Goal: Information Seeking & Learning: Learn about a topic

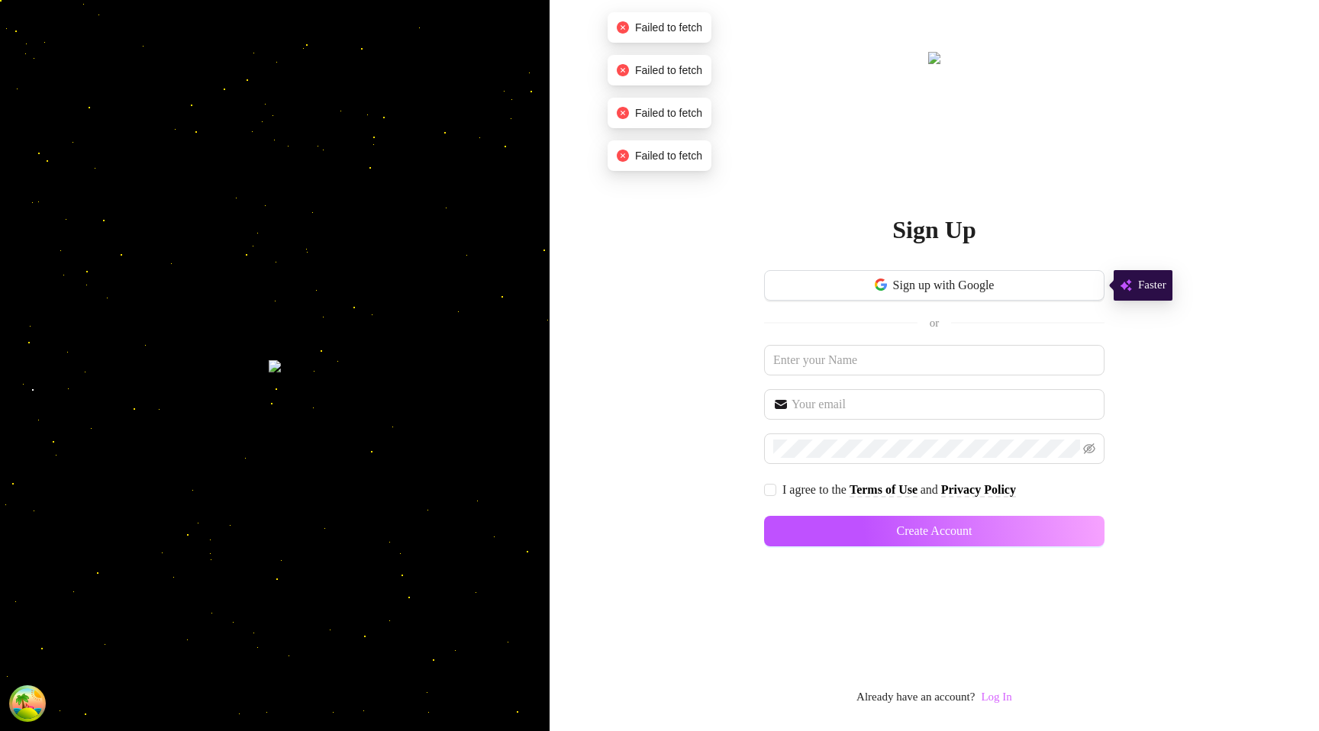
click at [1012, 701] on link "Log In" at bounding box center [996, 697] width 31 height 12
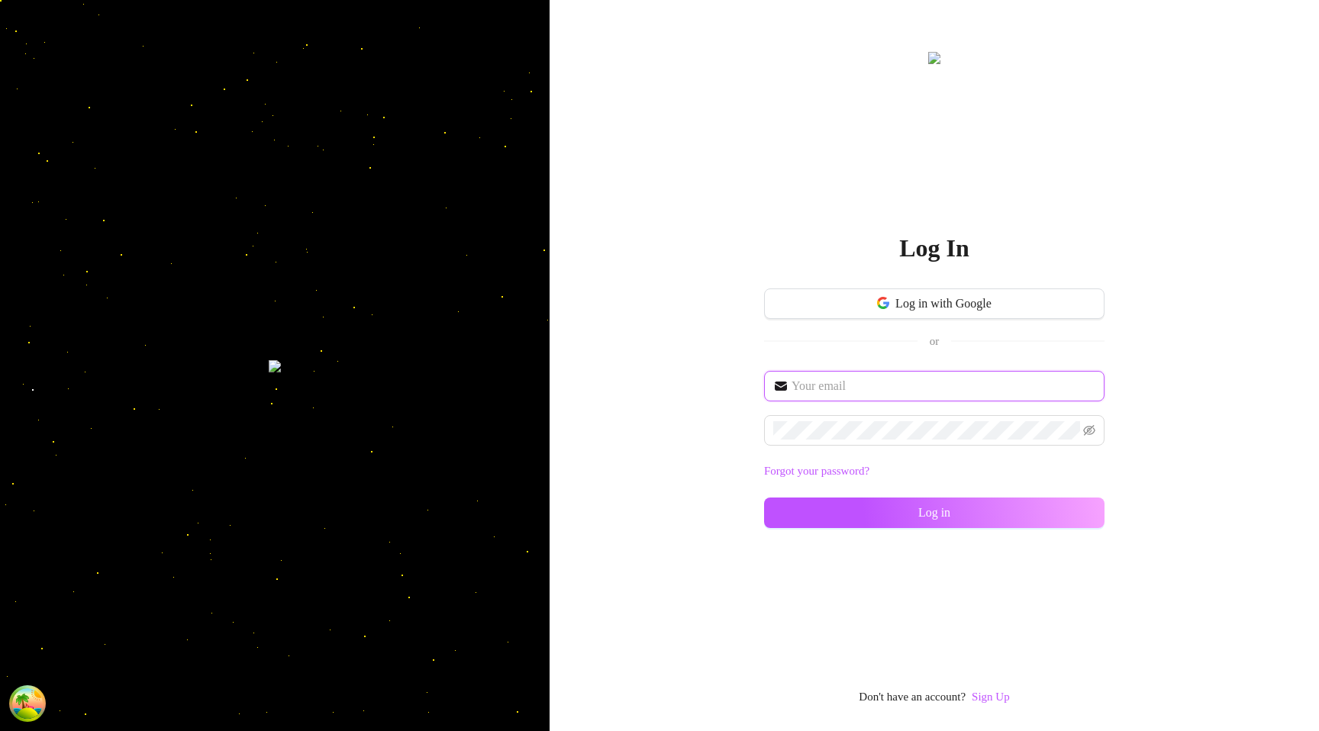
click at [919, 388] on input "text" at bounding box center [944, 386] width 304 height 18
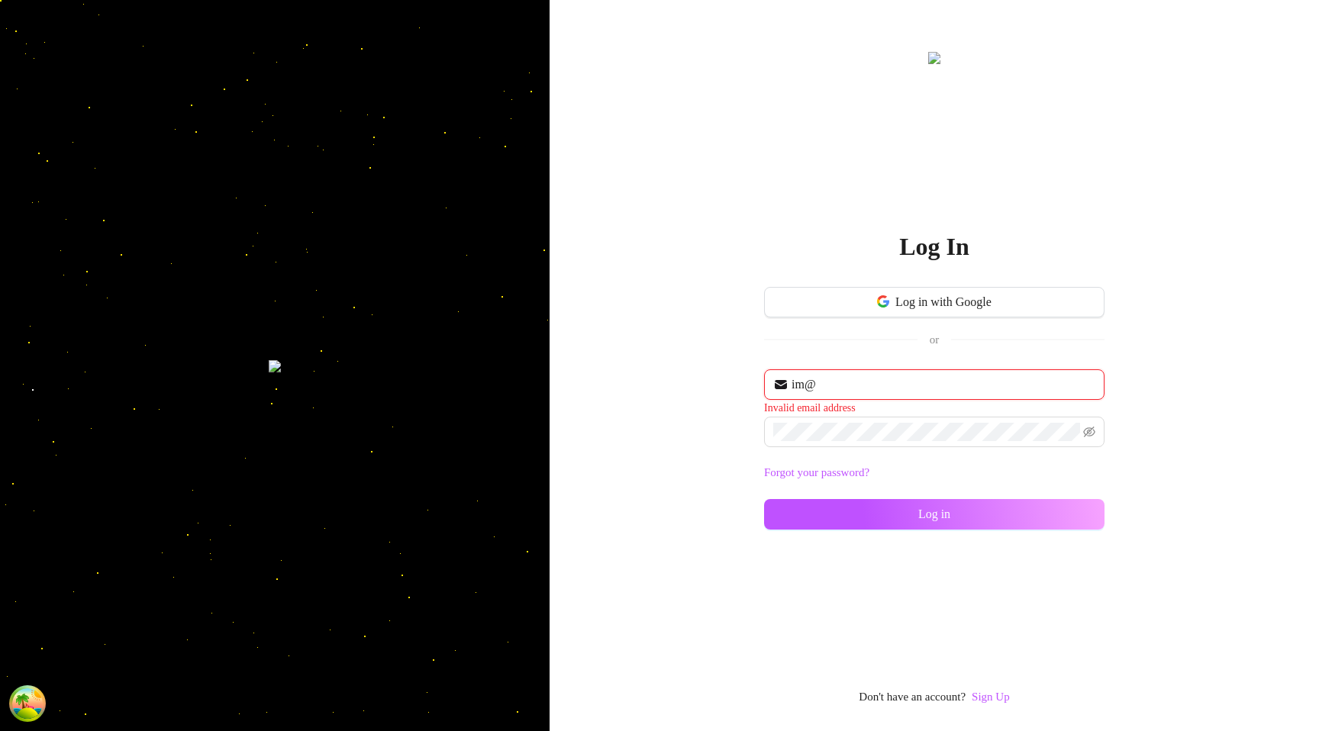
type input "[EMAIL_ADDRESS][DOMAIN_NAME]"
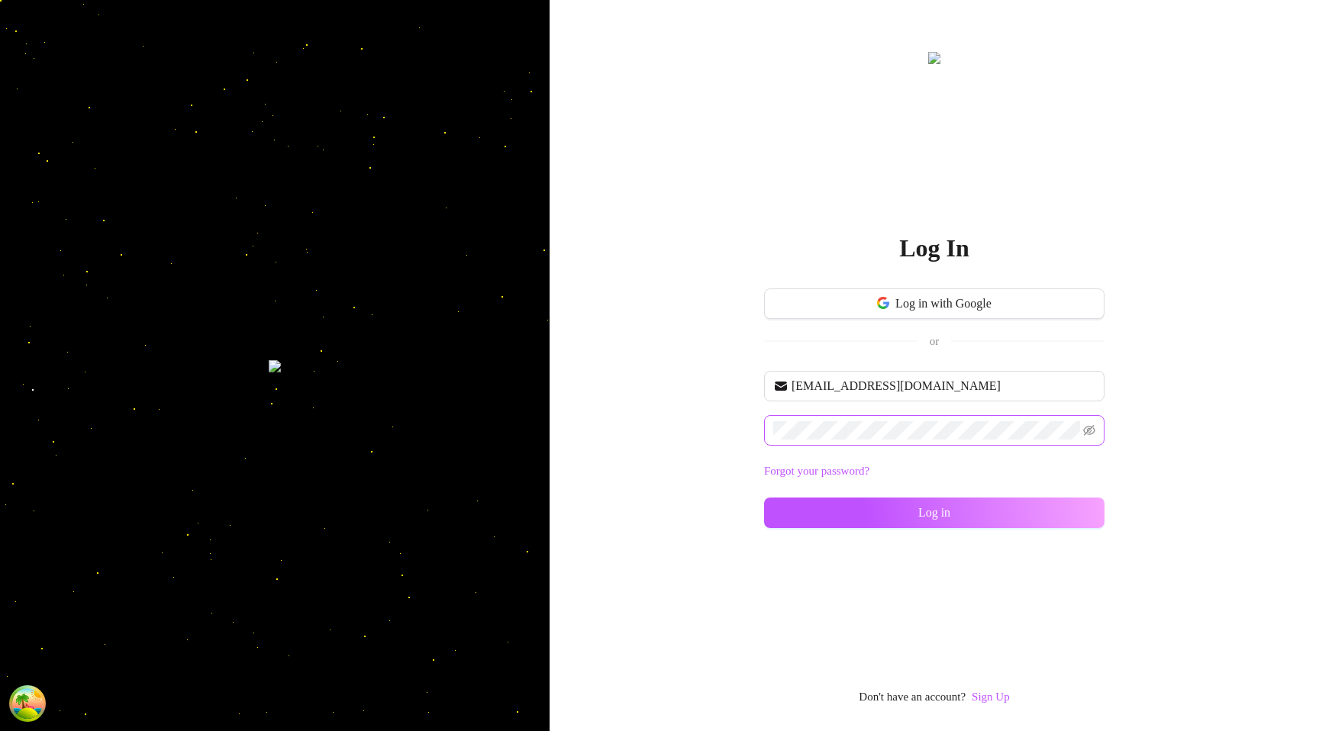
click at [844, 415] on span at bounding box center [934, 430] width 341 height 31
click at [821, 525] on button "Log in" at bounding box center [934, 513] width 341 height 31
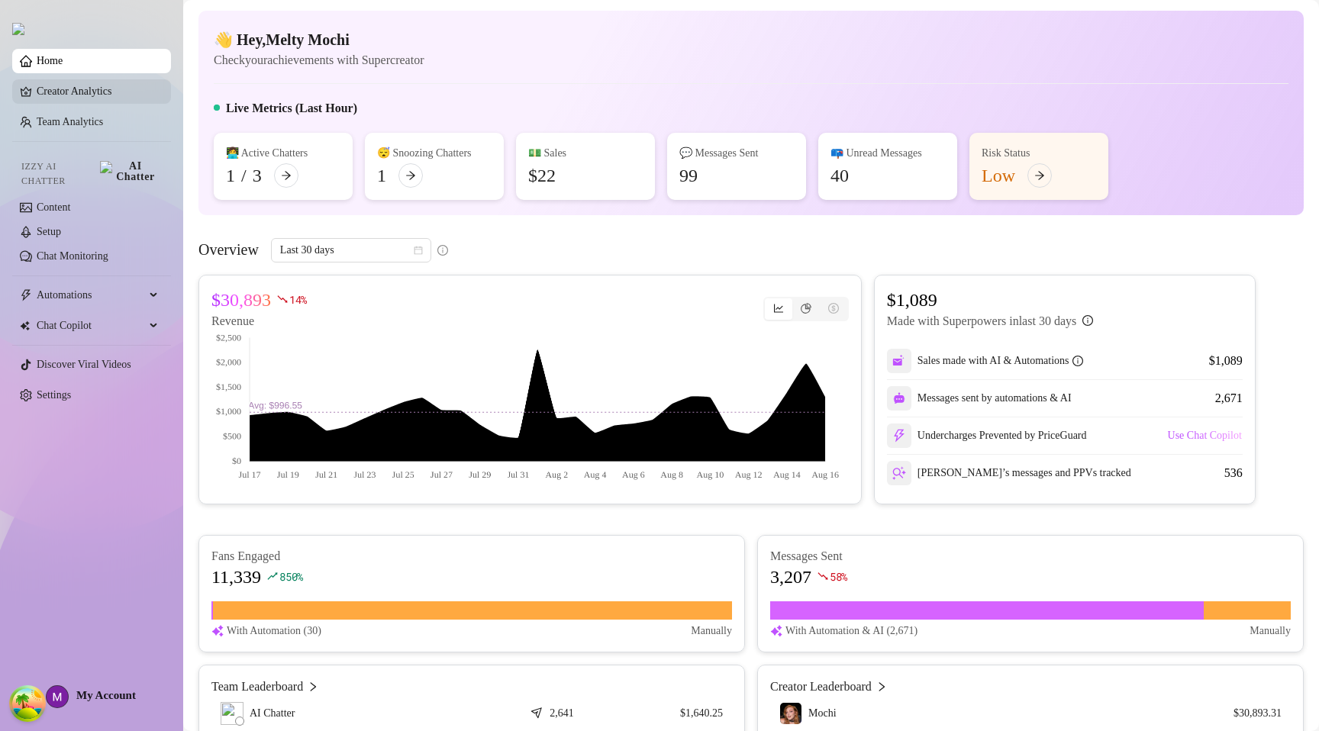
click at [101, 97] on link "Creator Analytics" at bounding box center [98, 91] width 122 height 24
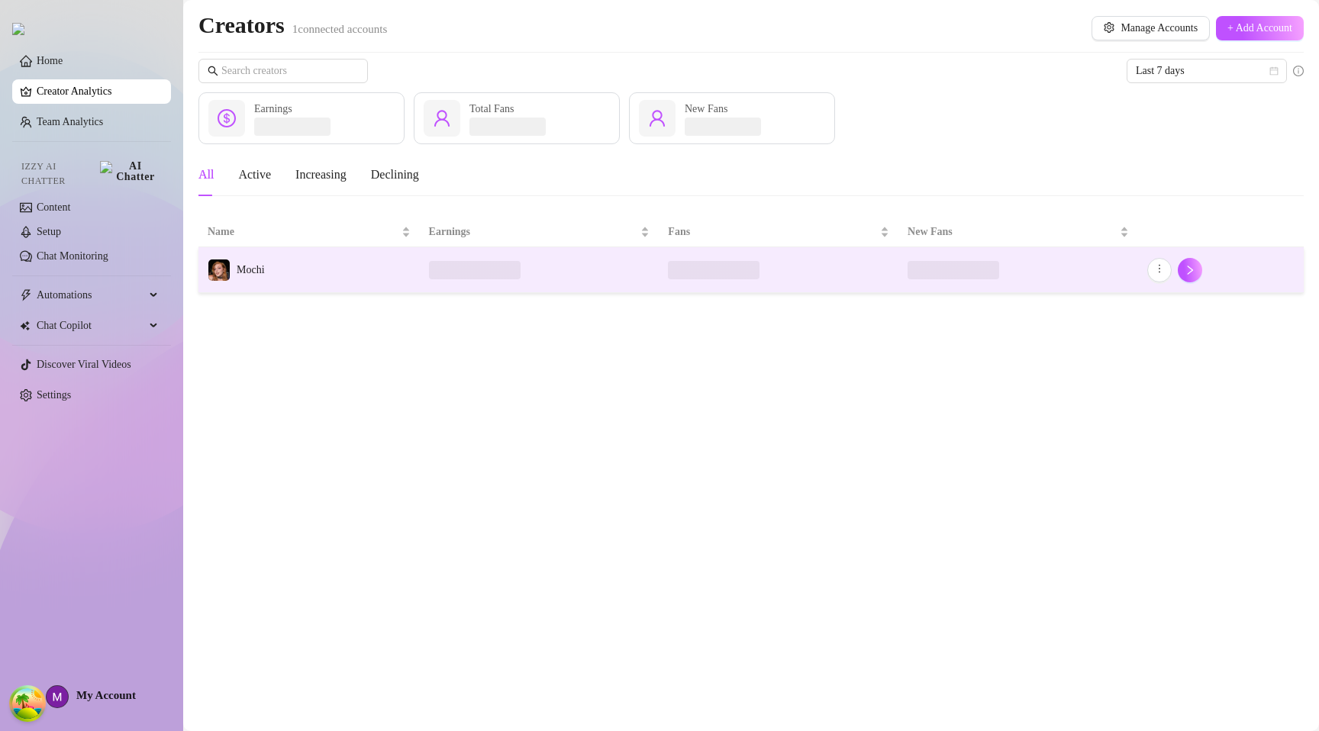
click at [312, 272] on td "Mochi" at bounding box center [309, 270] width 221 height 46
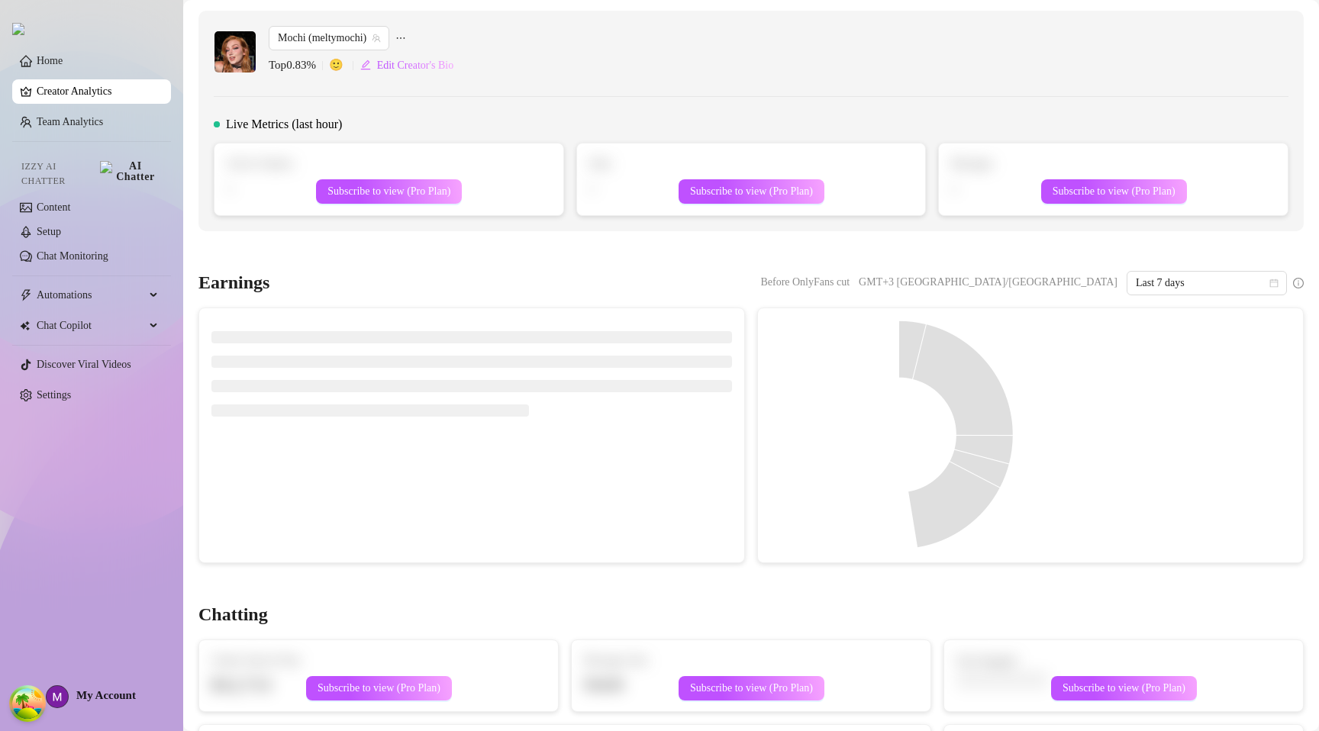
drag, startPoint x: 49, startPoint y: 386, endPoint x: 92, endPoint y: 370, distance: 45.7
click at [49, 389] on link "Settings" at bounding box center [54, 394] width 34 height 11
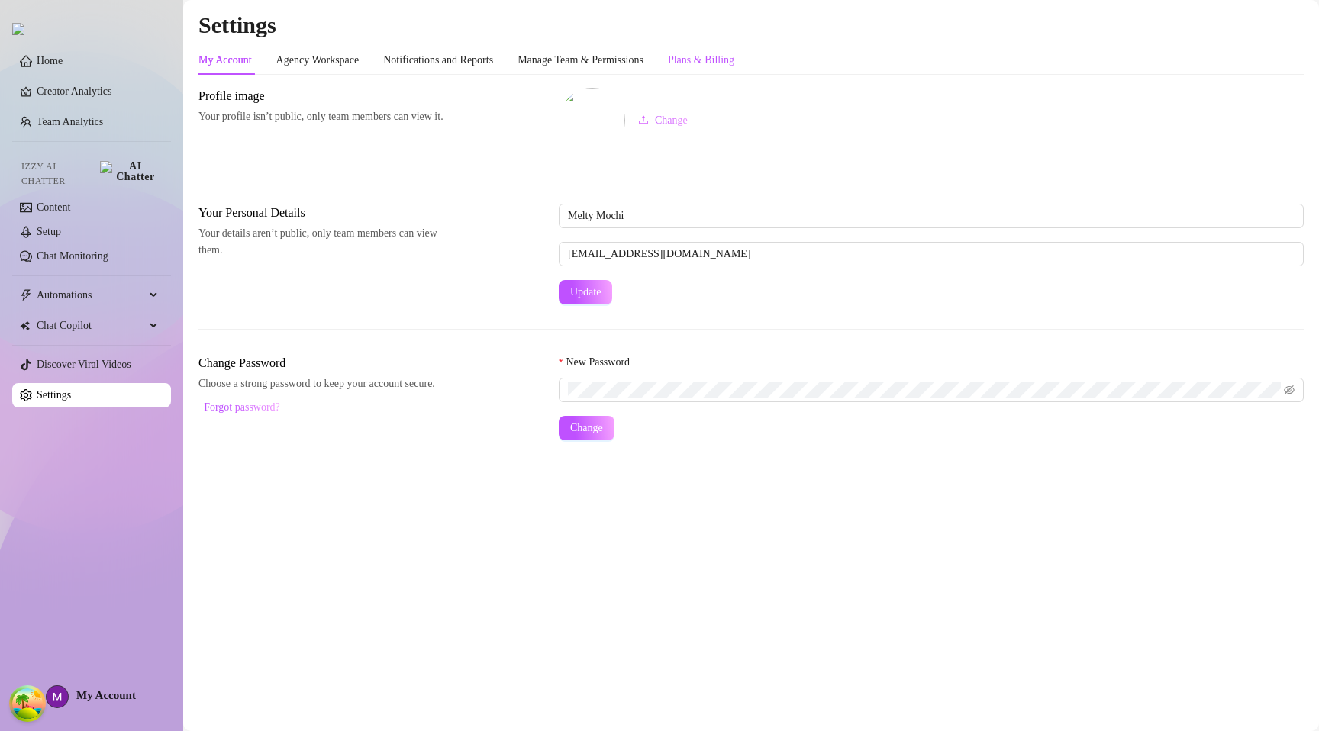
click at [734, 56] on div "Plans & Billing" at bounding box center [701, 60] width 66 height 17
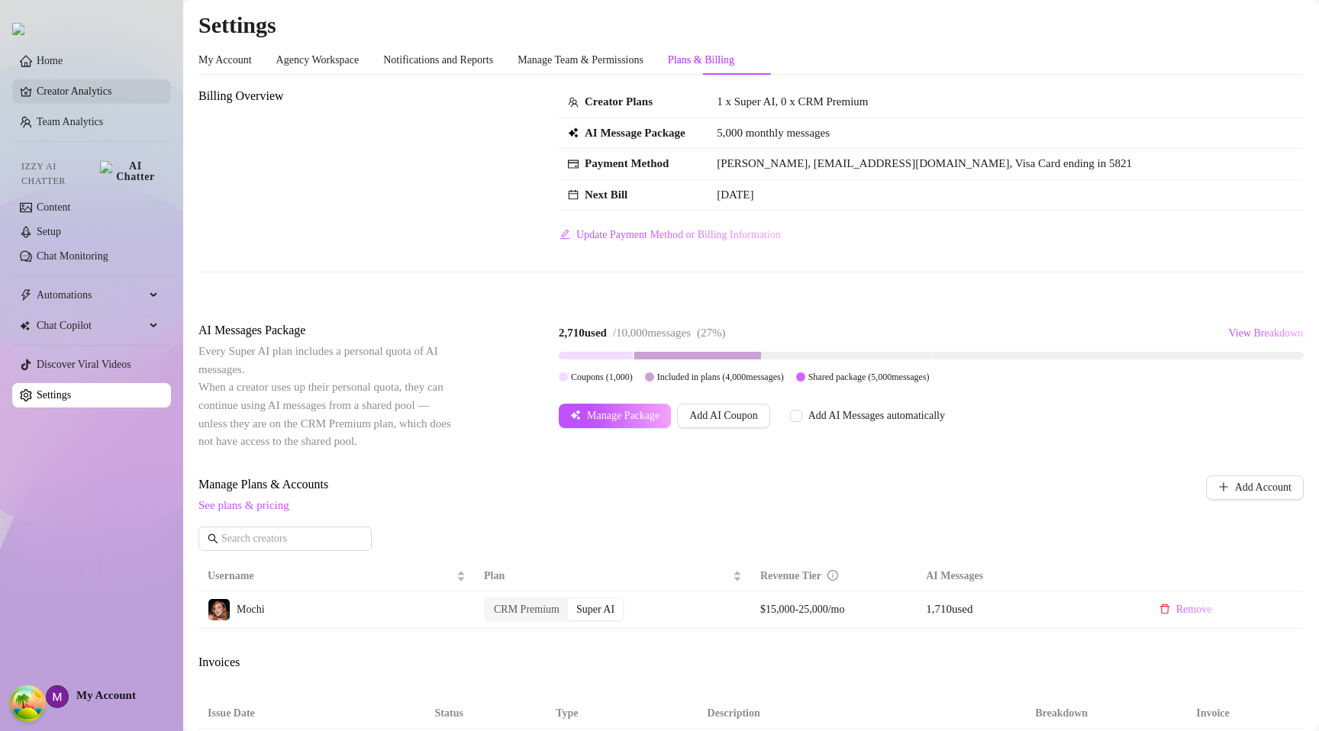
click at [92, 92] on link "Creator Analytics" at bounding box center [98, 91] width 122 height 24
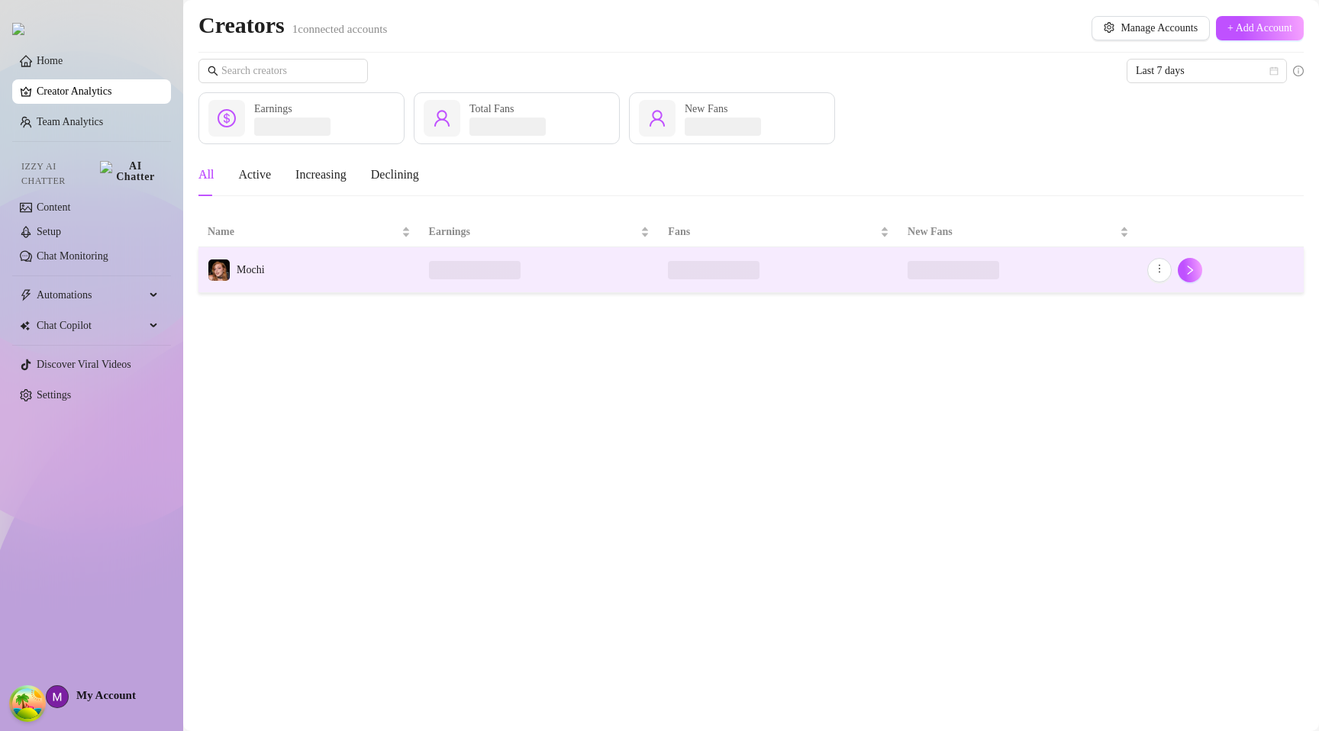
click at [290, 265] on td "Mochi" at bounding box center [309, 270] width 221 height 46
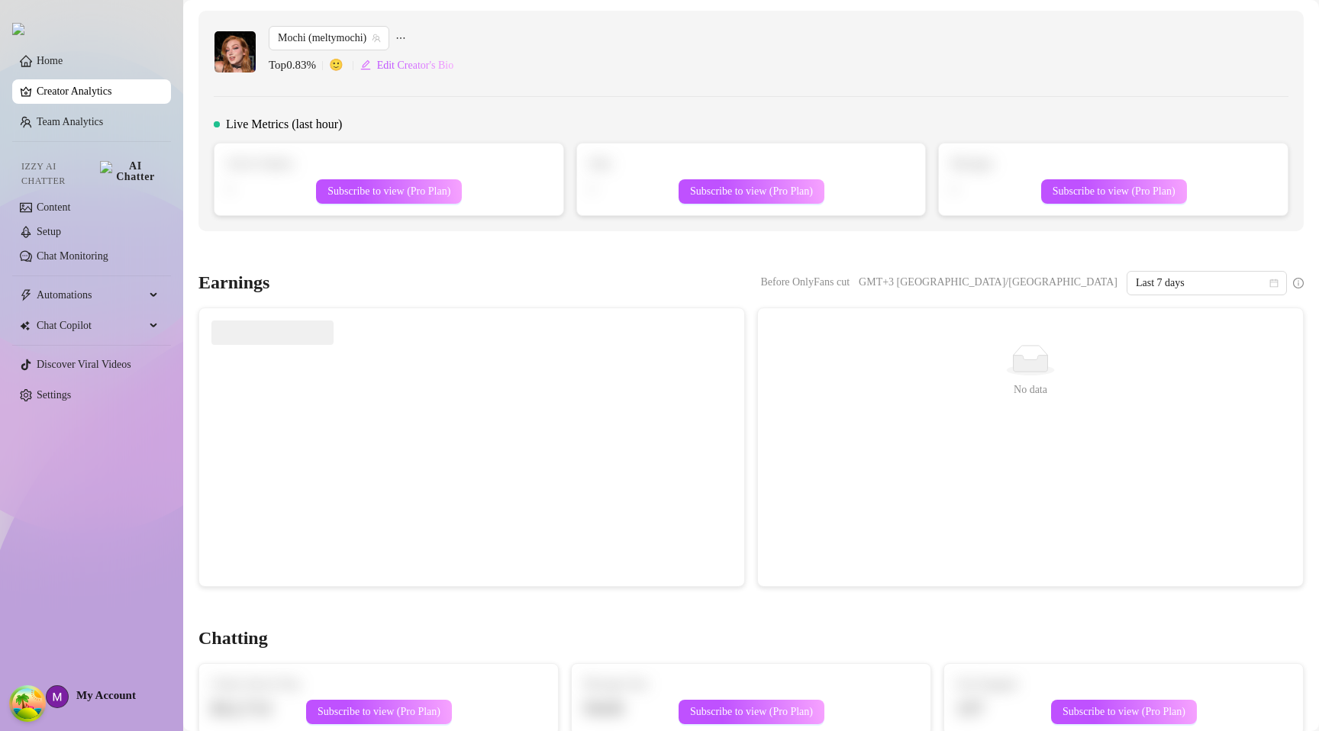
click at [600, 207] on div "Sales - Subscribe to view (Pro Plan)" at bounding box center [751, 180] width 349 height 72
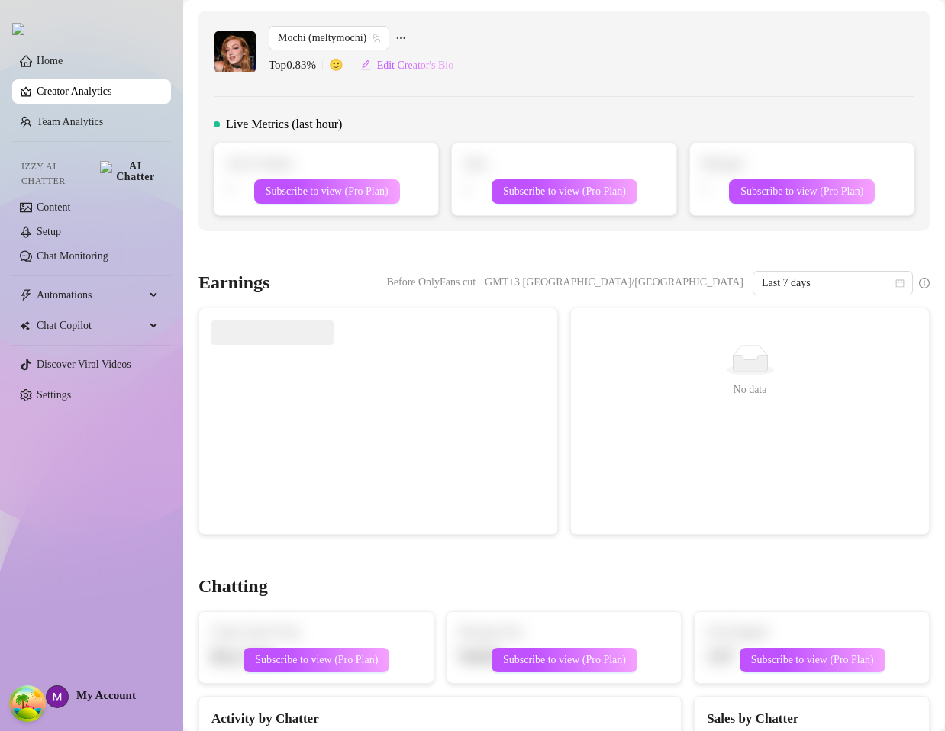
click at [528, 121] on div "Live Metrics (last hour)" at bounding box center [564, 124] width 701 height 18
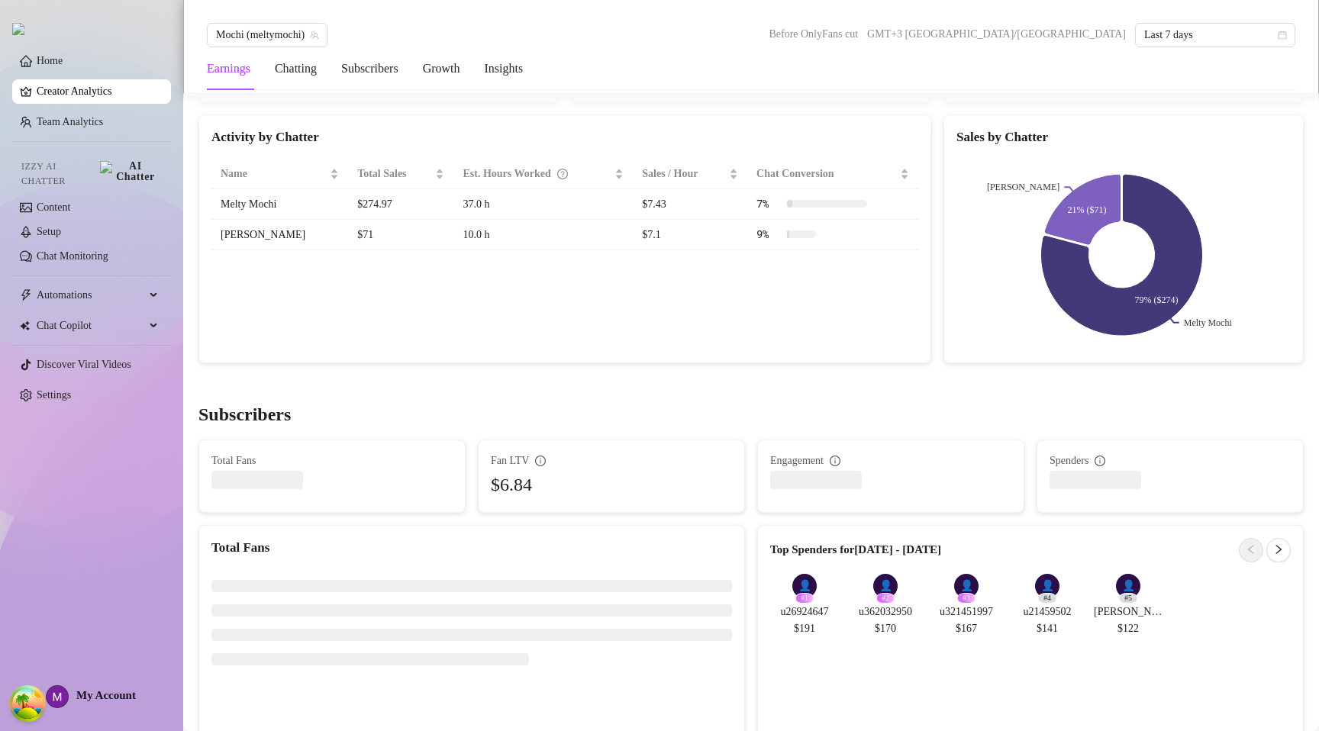
scroll to position [656, 0]
